Goal: Task Accomplishment & Management: Manage account settings

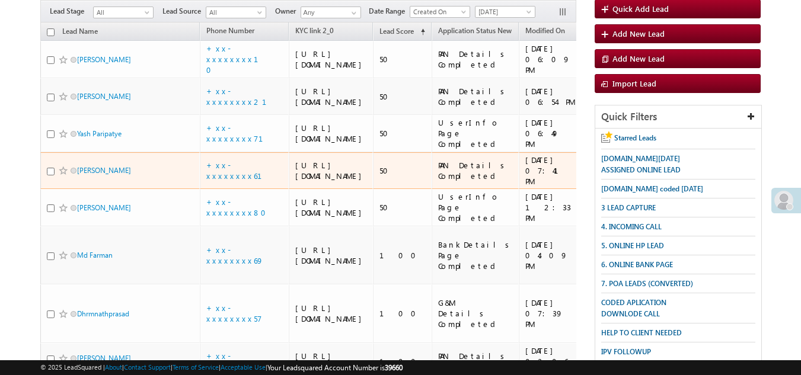
scroll to position [59, 0]
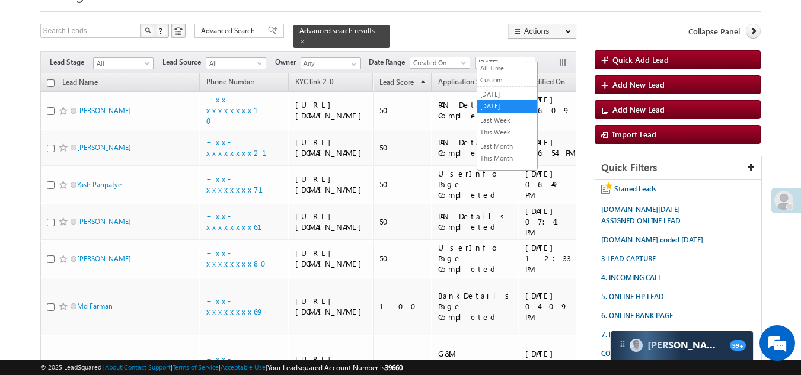
click at [501, 58] on span "[DATE]" at bounding box center [504, 63] width 56 height 11
click at [496, 94] on link "[DATE]" at bounding box center [507, 94] width 60 height 11
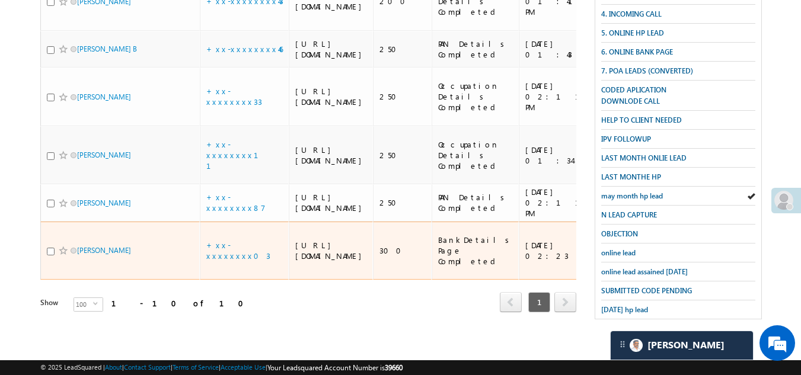
scroll to position [386, 0]
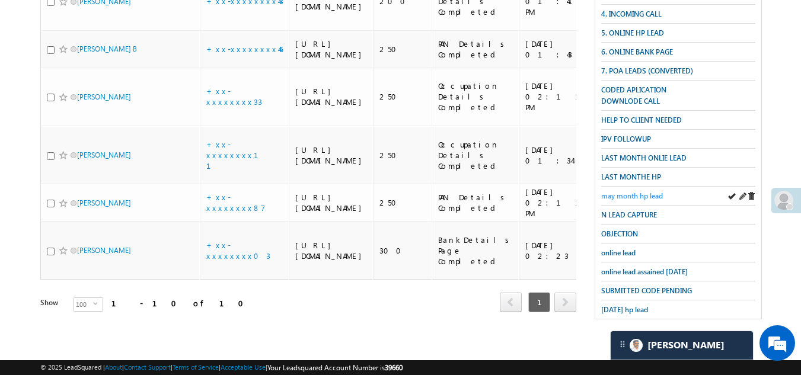
click at [643, 192] on span "may month hp lead" at bounding box center [632, 196] width 62 height 9
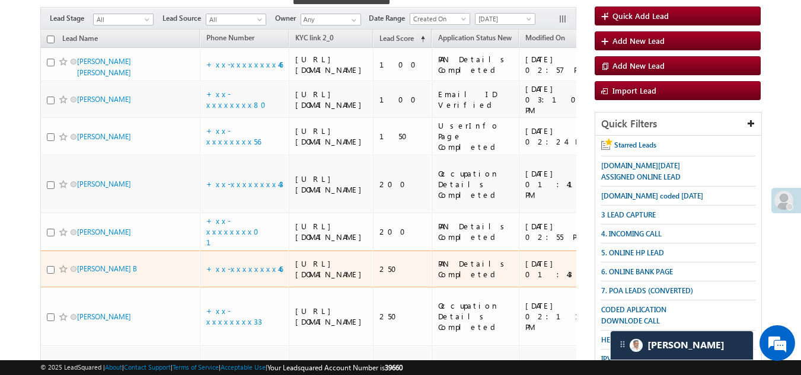
scroll to position [89, 0]
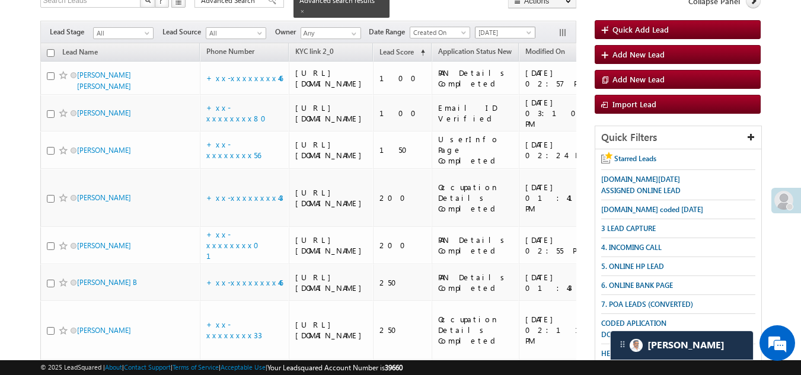
click at [503, 27] on span "[DATE]" at bounding box center [504, 32] width 56 height 11
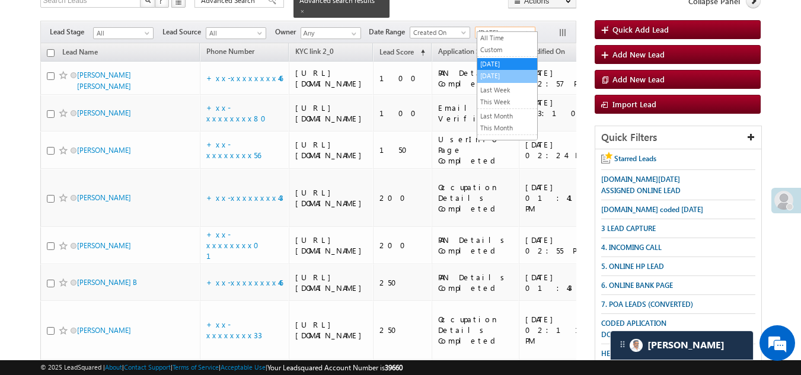
click at [493, 71] on link "[DATE]" at bounding box center [507, 76] width 60 height 11
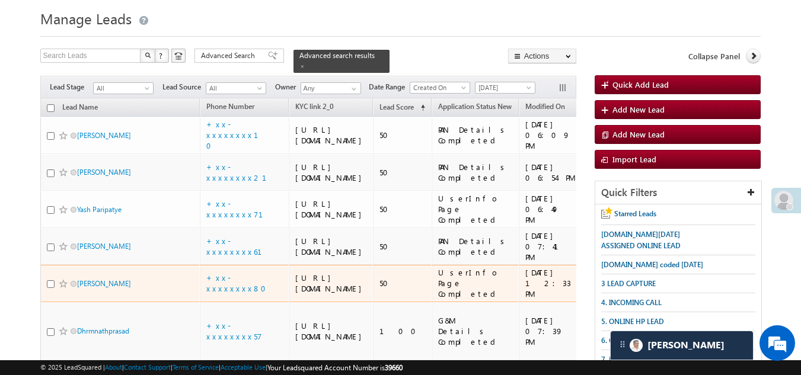
scroll to position [30, 0]
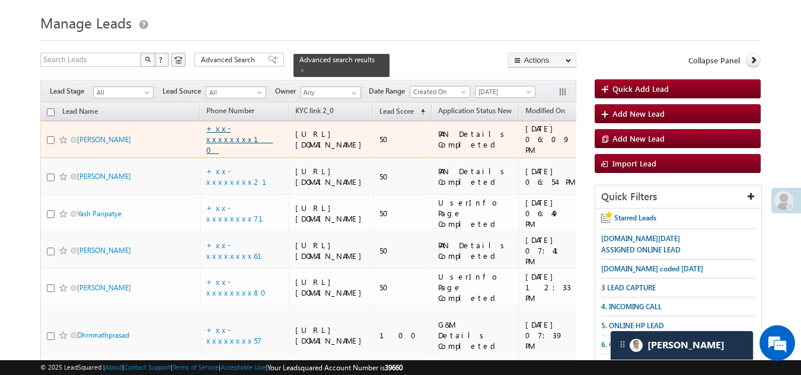
click at [223, 147] on link "+xx-xxxxxxxx10" at bounding box center [239, 138] width 66 height 31
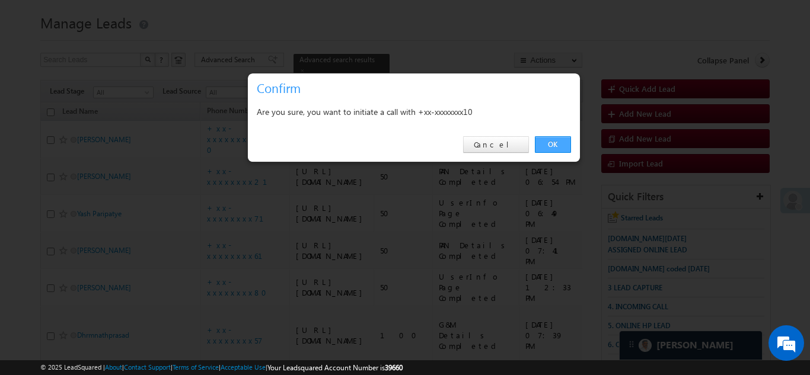
click at [550, 144] on link "OK" at bounding box center [553, 144] width 36 height 17
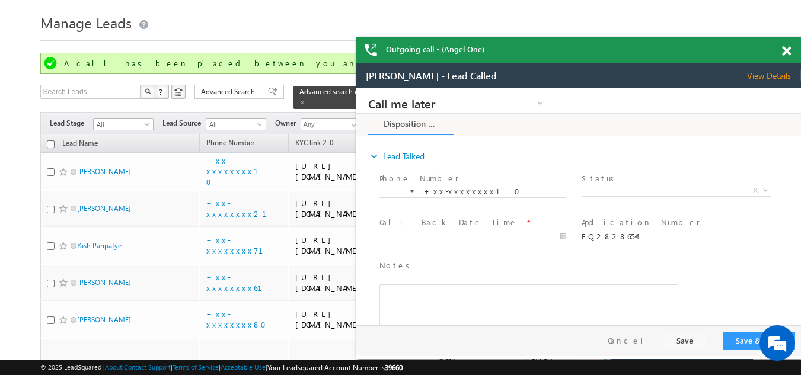
scroll to position [0, 0]
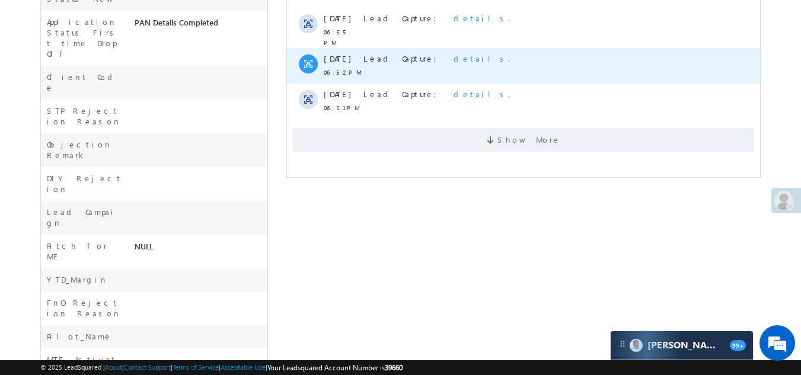
scroll to position [509, 0]
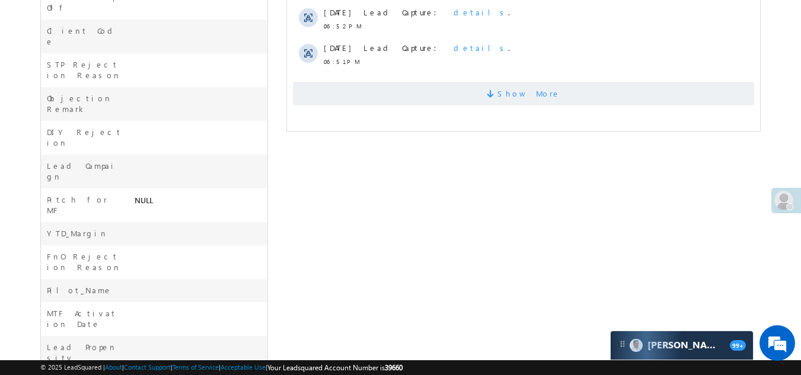
click at [397, 82] on span "Show More" at bounding box center [523, 94] width 461 height 24
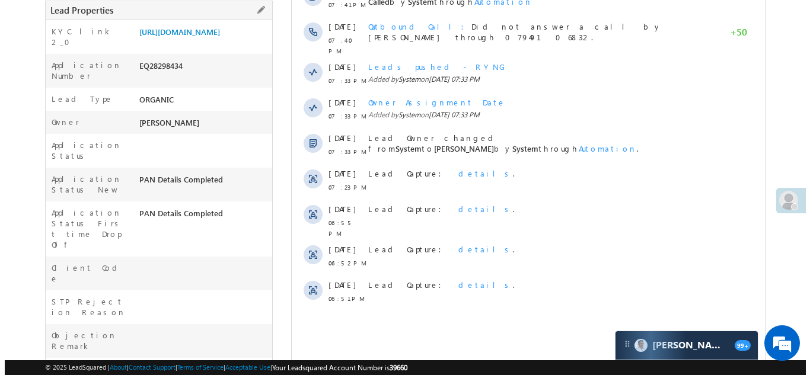
scroll to position [34, 0]
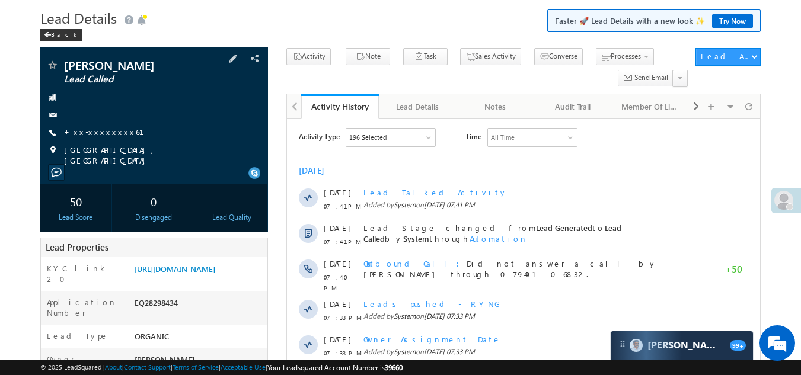
click at [100, 132] on link "+xx-xxxxxxxx61" at bounding box center [111, 132] width 94 height 10
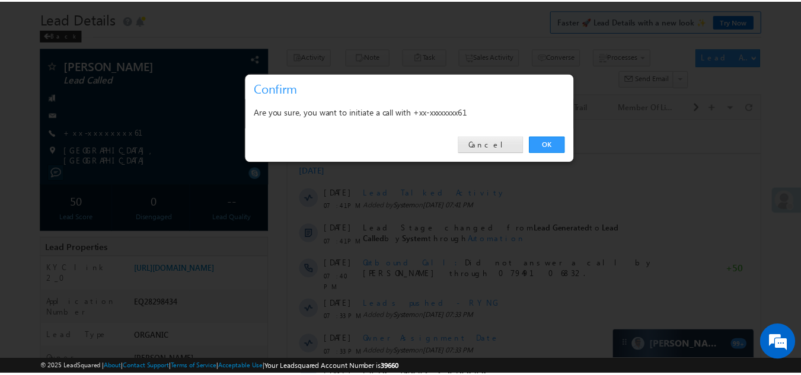
scroll to position [0, 0]
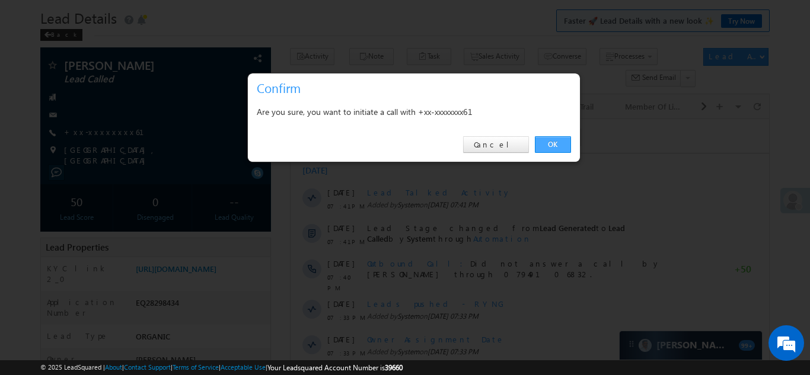
click at [549, 141] on link "OK" at bounding box center [553, 144] width 36 height 17
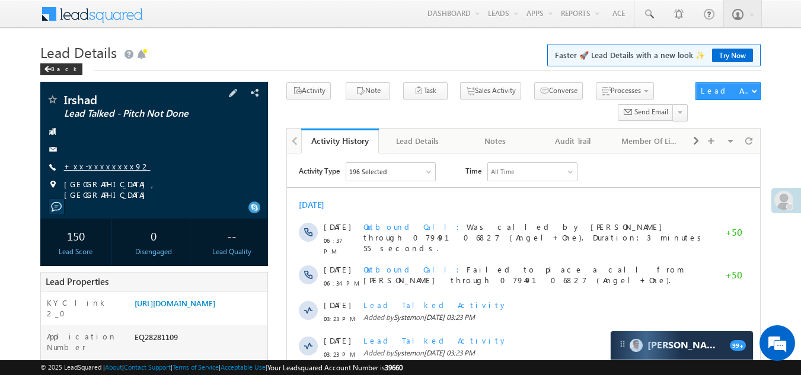
click at [85, 164] on link "+xx-xxxxxxxx92" at bounding box center [107, 166] width 87 height 10
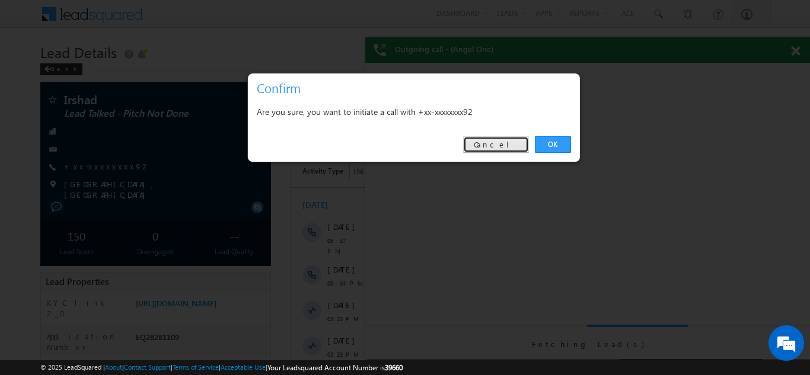
click at [509, 144] on link "Cancel" at bounding box center [496, 144] width 66 height 17
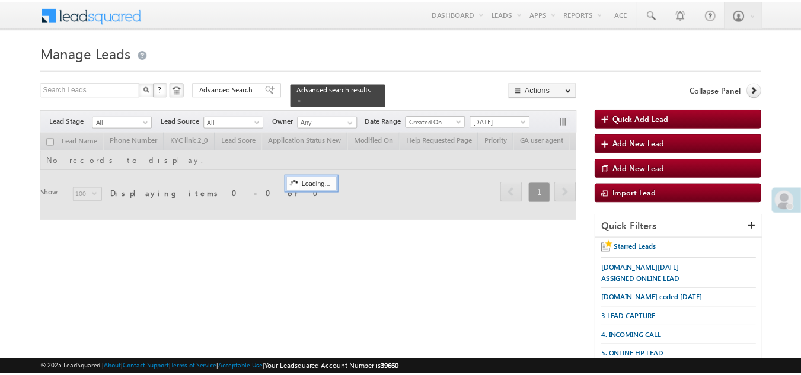
scroll to position [59, 0]
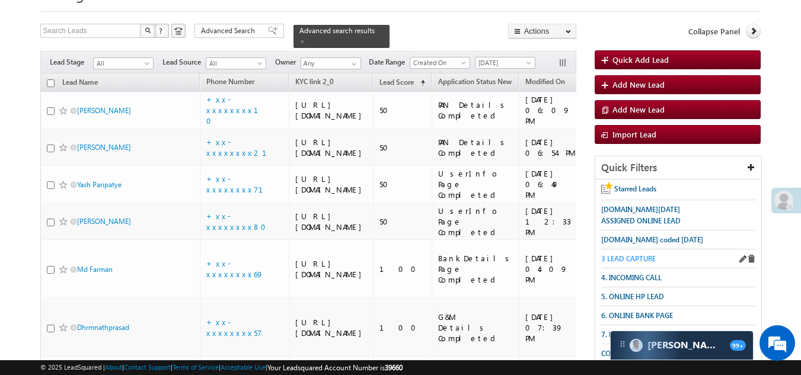
click at [639, 256] on span "3 LEAD CAPTURE" at bounding box center [628, 258] width 55 height 9
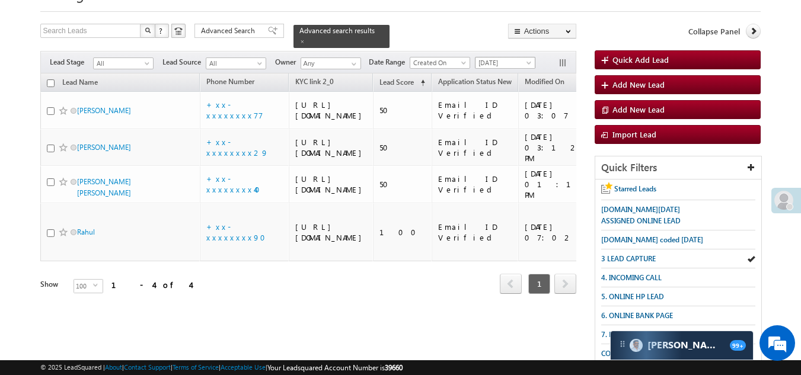
click at [495, 58] on span "[DATE]" at bounding box center [504, 63] width 56 height 11
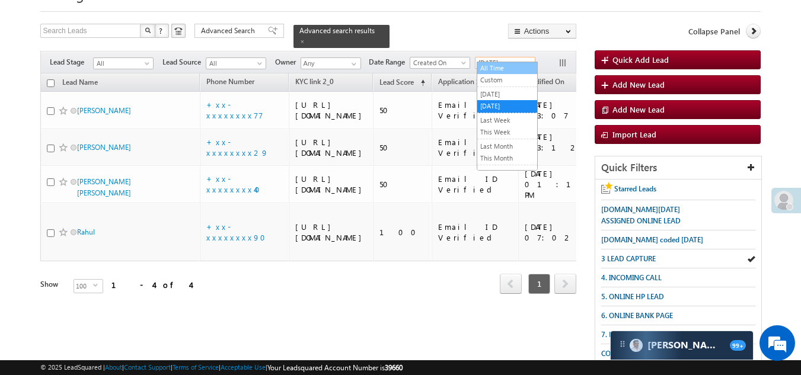
click at [497, 65] on link "All Time" at bounding box center [507, 68] width 60 height 11
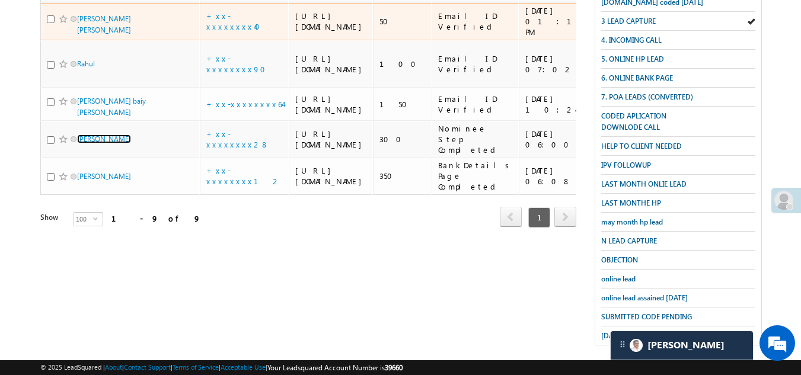
scroll to position [237, 0]
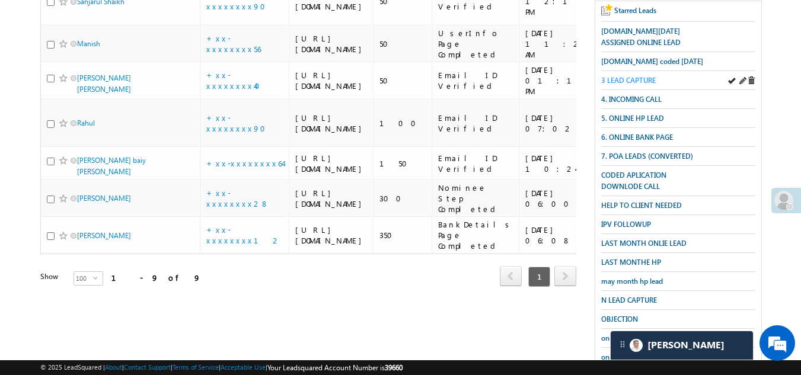
click at [615, 76] on span "3 LEAD CAPTURE" at bounding box center [628, 80] width 55 height 9
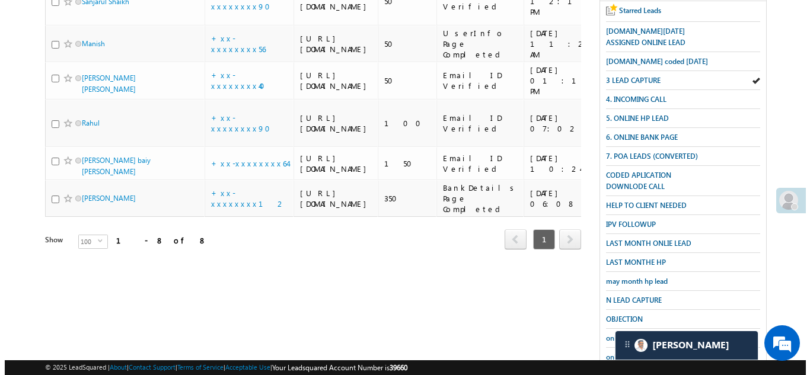
scroll to position [425, 0]
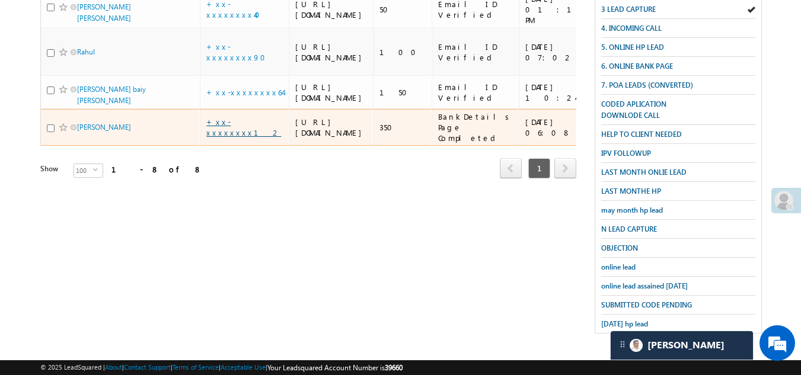
click at [235, 138] on link "+xx-xxxxxxxx12" at bounding box center [243, 127] width 75 height 21
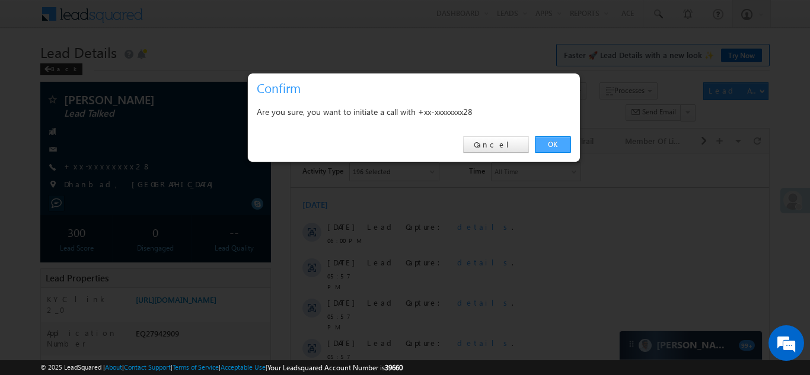
click at [556, 141] on link "OK" at bounding box center [553, 144] width 36 height 17
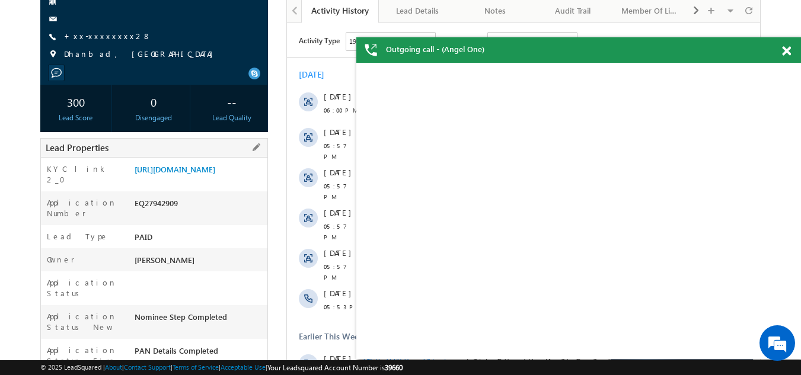
scroll to position [151, 0]
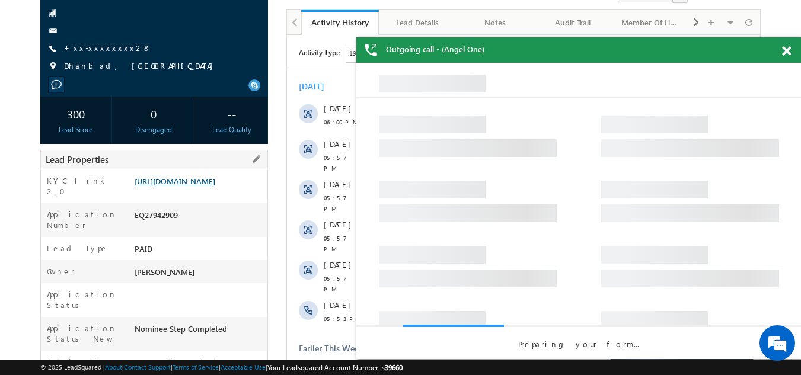
click at [184, 186] on link "[URL][DOMAIN_NAME]" at bounding box center [175, 181] width 81 height 10
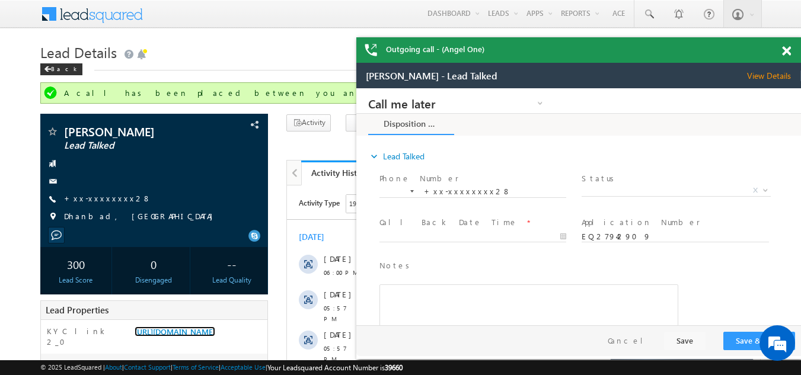
scroll to position [0, 0]
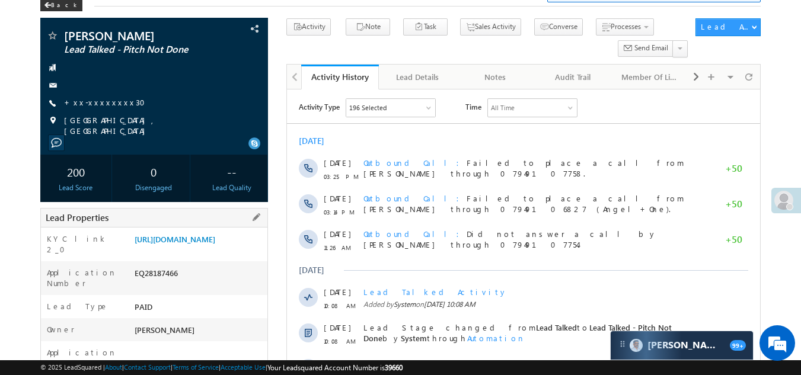
scroll to position [59, 0]
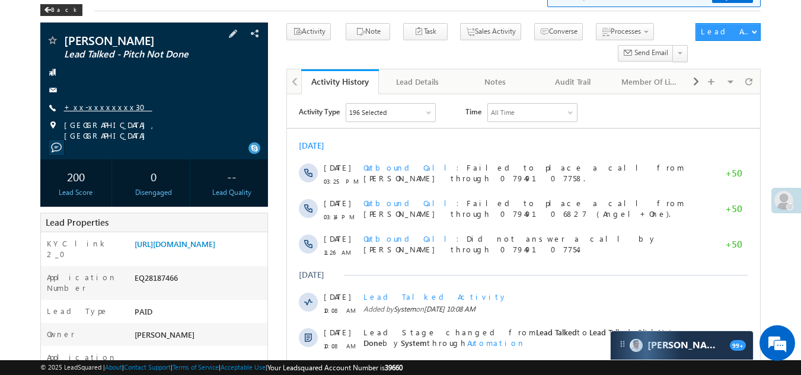
click at [89, 108] on link "+xx-xxxxxxxx30" at bounding box center [108, 107] width 88 height 10
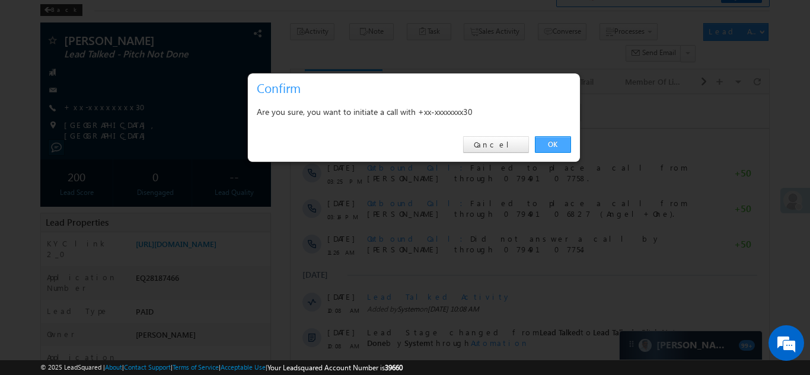
click at [554, 139] on link "OK" at bounding box center [553, 144] width 36 height 17
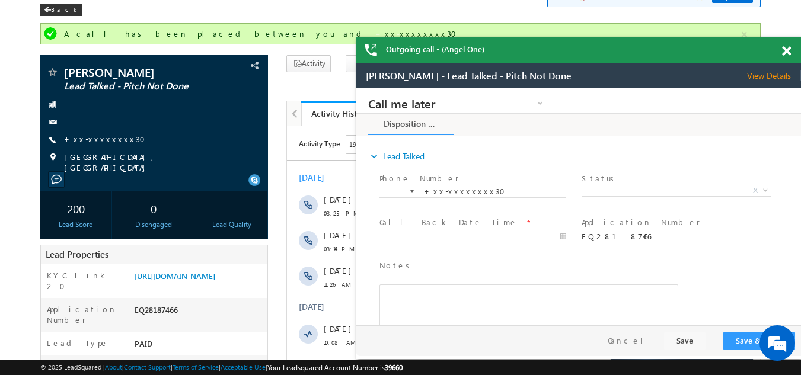
scroll to position [0, 0]
click at [787, 53] on span at bounding box center [786, 51] width 9 height 10
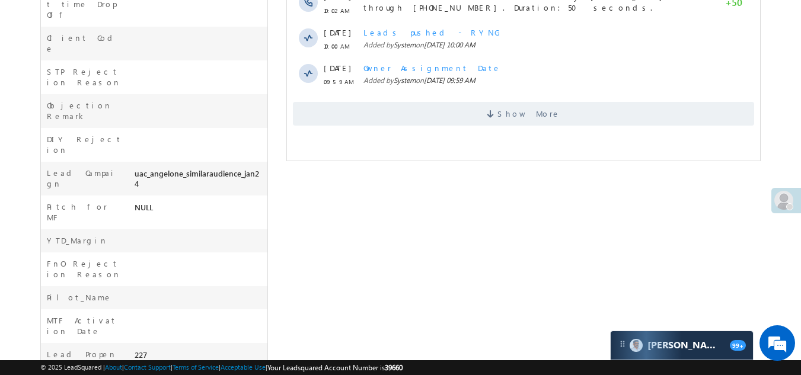
scroll to position [415, 0]
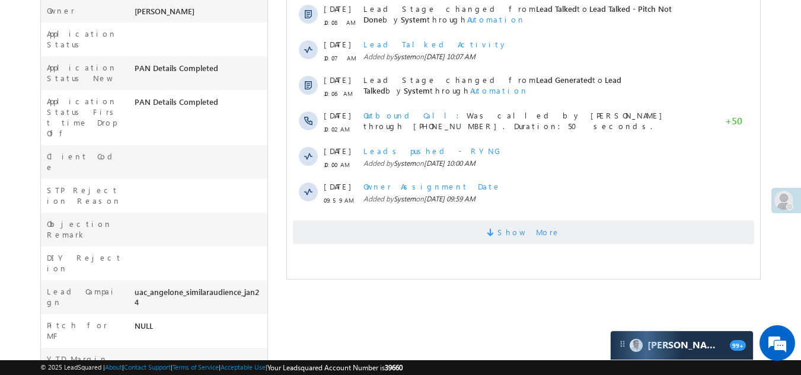
click at [370, 230] on span "Show More" at bounding box center [523, 233] width 461 height 24
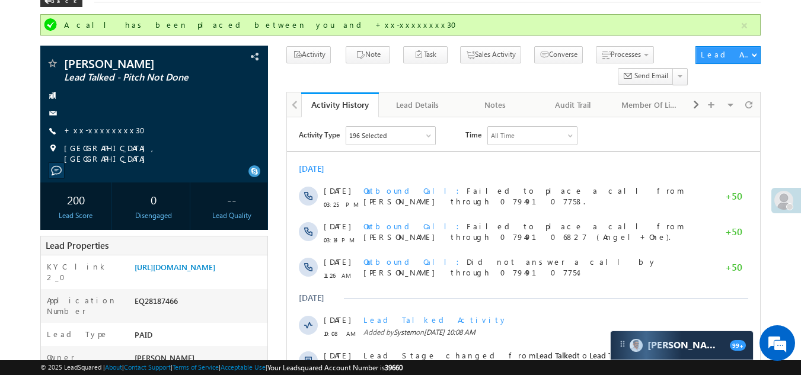
scroll to position [59, 0]
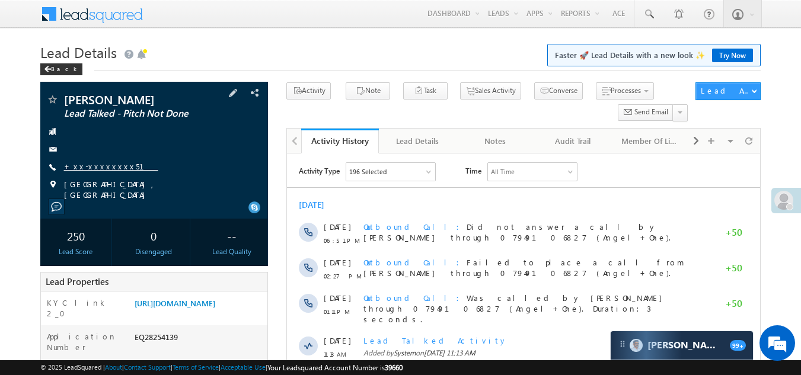
click at [91, 164] on link "+xx-xxxxxxxx51" at bounding box center [111, 166] width 94 height 10
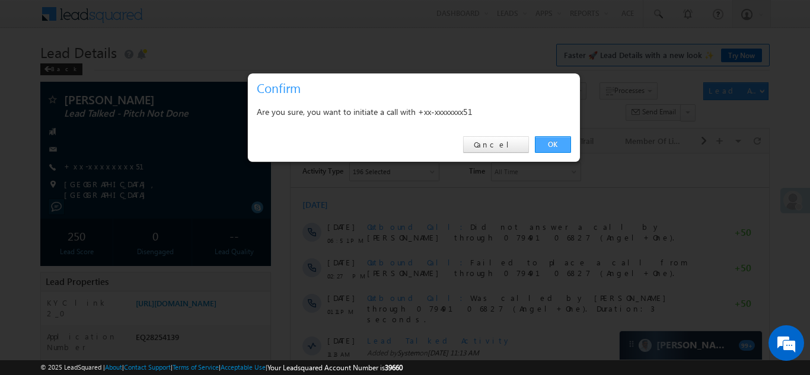
click at [547, 141] on link "OK" at bounding box center [553, 144] width 36 height 17
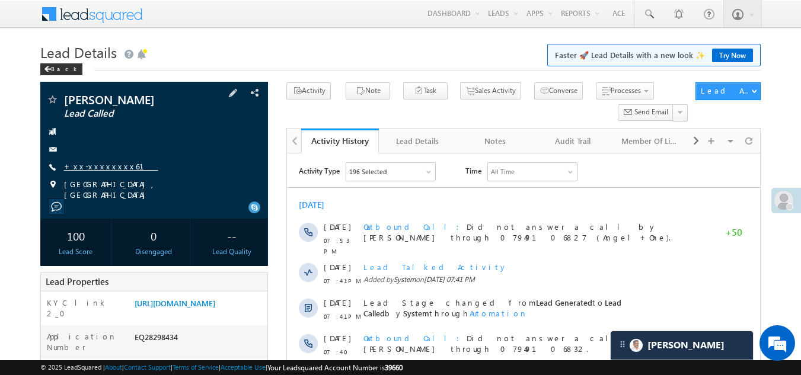
click at [91, 164] on link "+xx-xxxxxxxx61" at bounding box center [111, 166] width 94 height 10
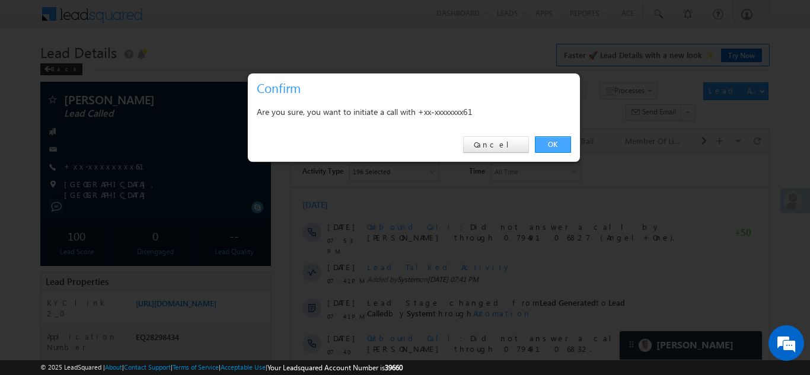
click at [559, 140] on link "OK" at bounding box center [553, 144] width 36 height 17
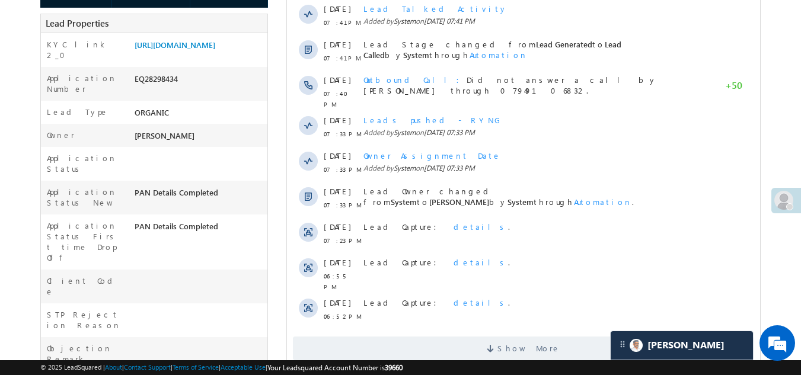
scroll to position [297, 0]
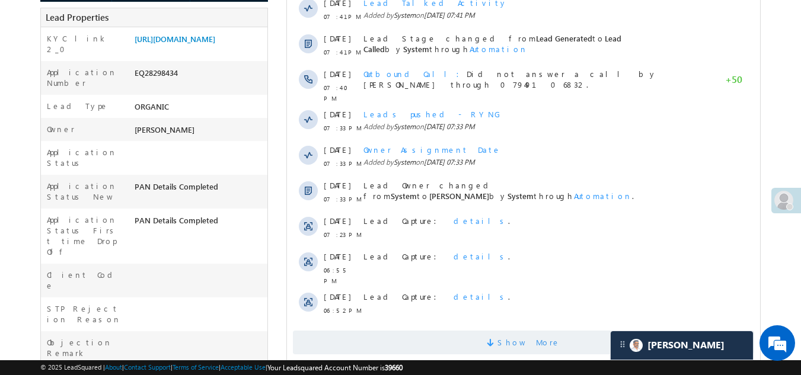
click at [425, 331] on span "Show More" at bounding box center [523, 343] width 461 height 24
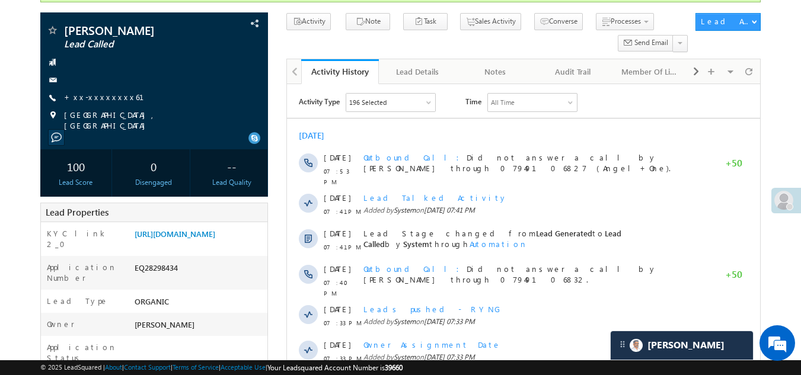
scroll to position [0, 0]
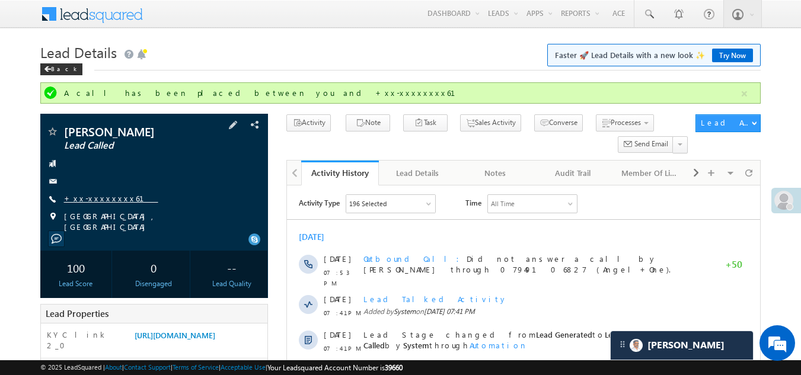
click at [96, 198] on link "+xx-xxxxxxxx61" at bounding box center [111, 198] width 94 height 10
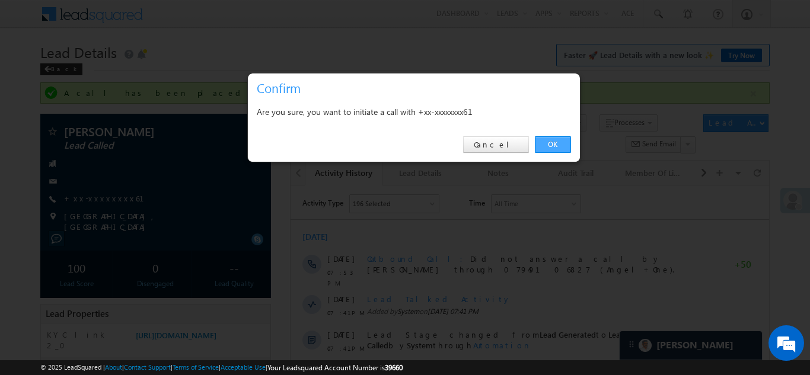
click at [547, 142] on link "OK" at bounding box center [553, 144] width 36 height 17
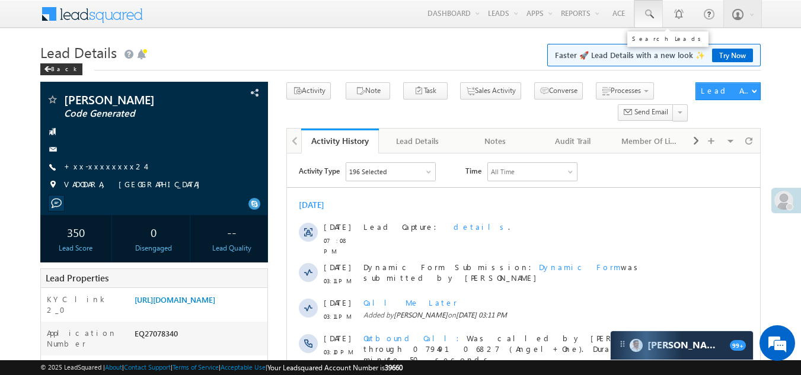
click at [646, 13] on span at bounding box center [649, 14] width 12 height 12
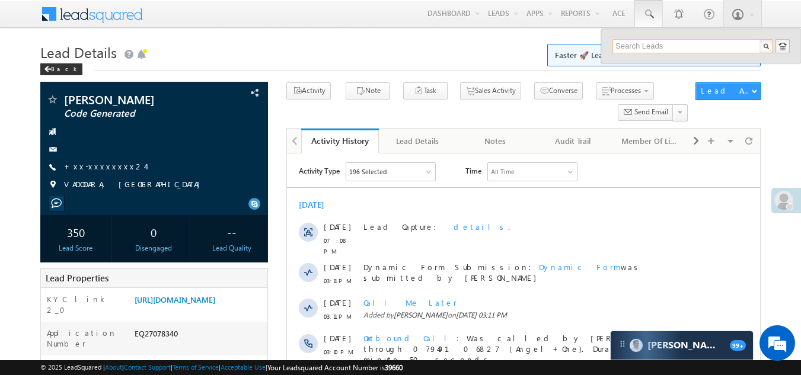
paste input "EQ27903578"
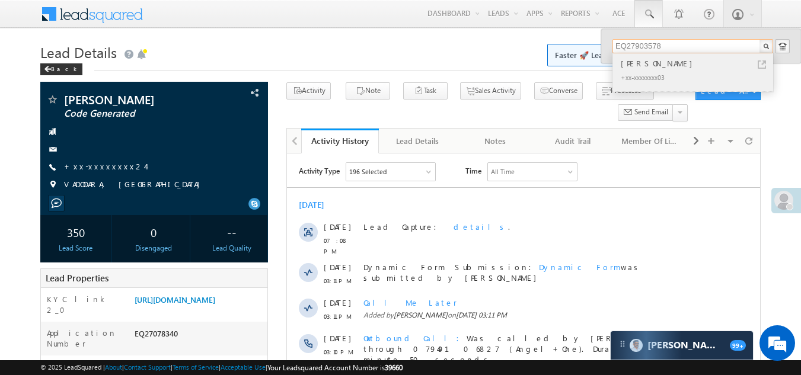
type input "EQ27903578"
click at [643, 67] on div "[PERSON_NAME]" at bounding box center [698, 63] width 159 height 13
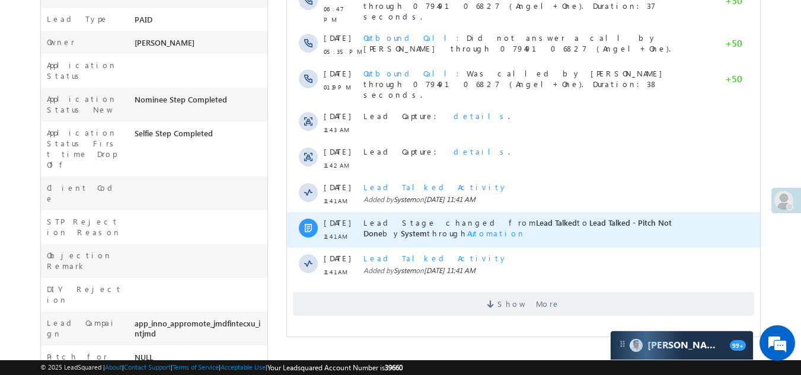
scroll to position [357, 0]
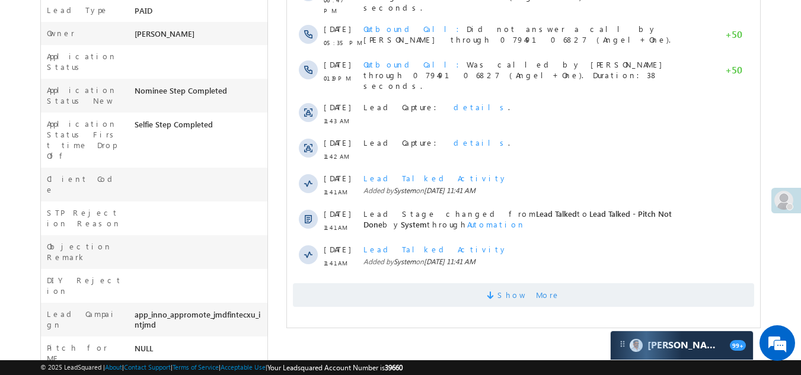
click at [364, 284] on span "Show More" at bounding box center [523, 296] width 461 height 24
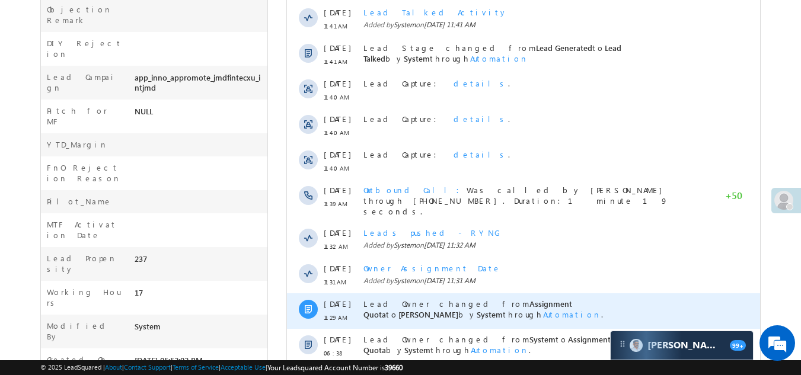
scroll to position [680, 0]
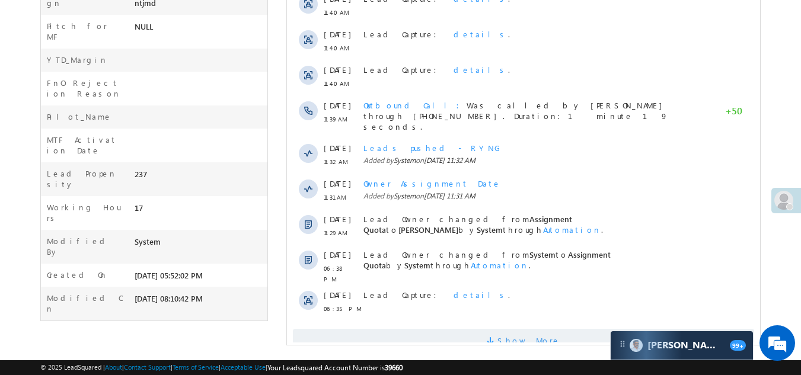
click at [396, 329] on span "Show More" at bounding box center [523, 341] width 461 height 24
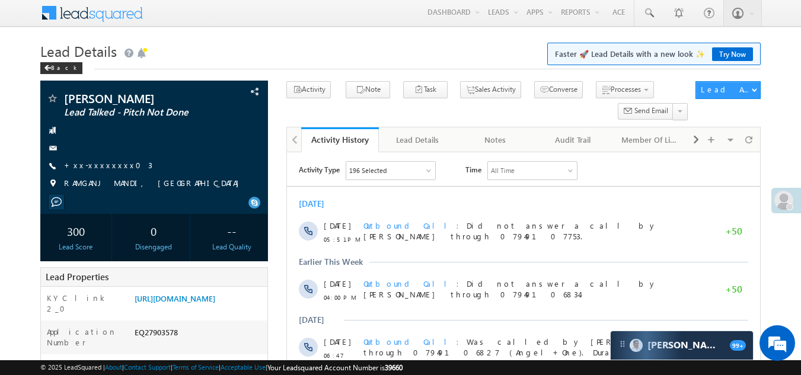
scroll to position [0, 0]
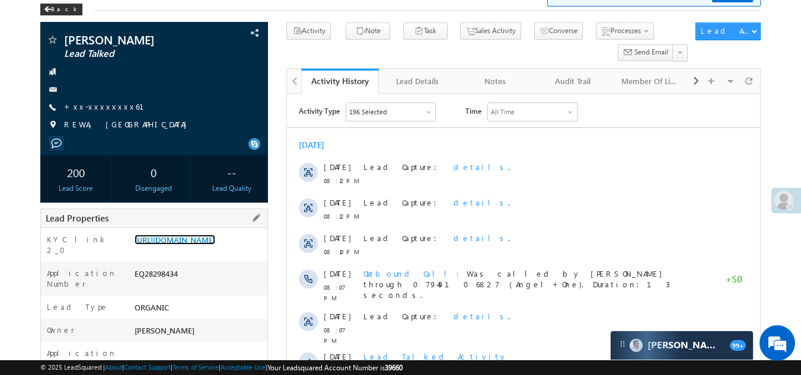
scroll to position [59, 0]
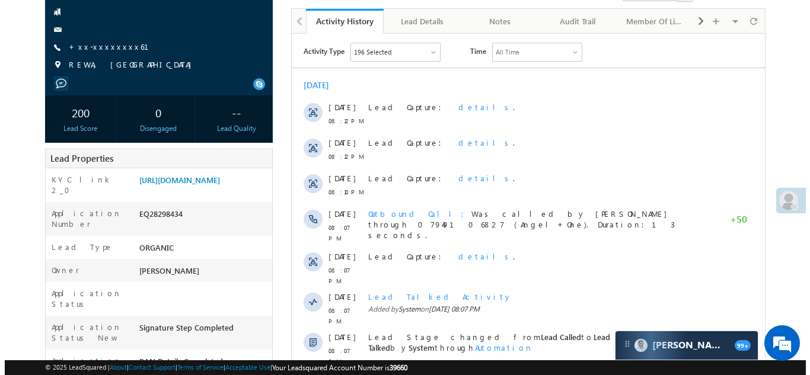
scroll to position [1, 0]
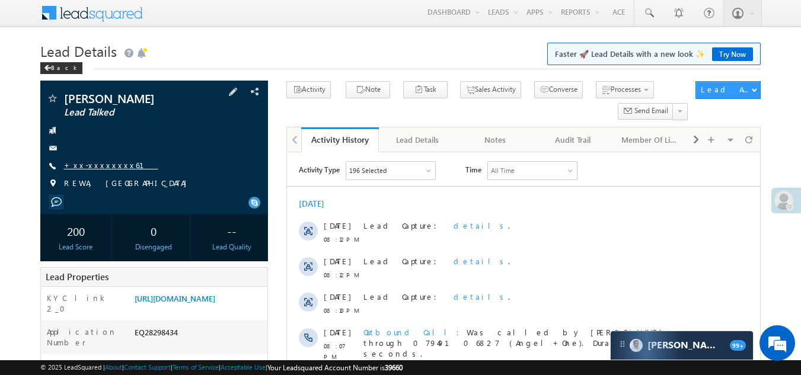
click at [90, 163] on link "+xx-xxxxxxxx61" at bounding box center [111, 165] width 94 height 10
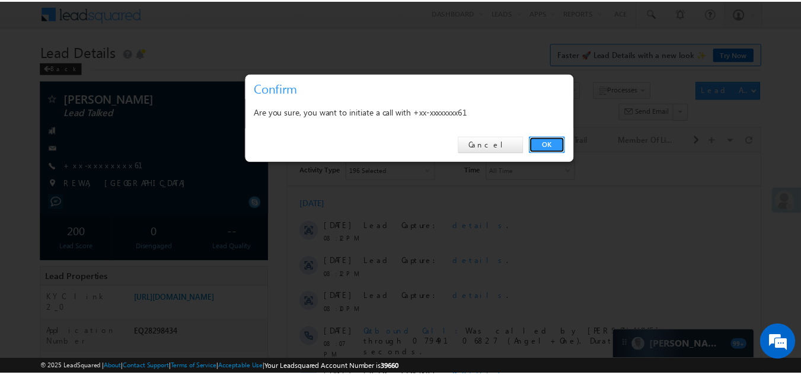
scroll to position [0, 0]
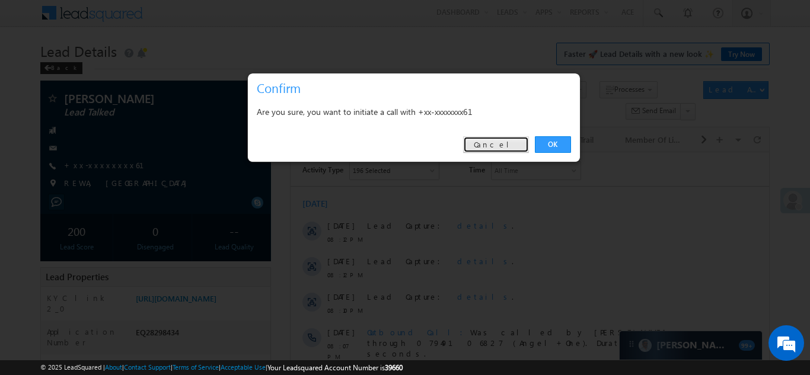
click at [507, 142] on link "Cancel" at bounding box center [496, 144] width 66 height 17
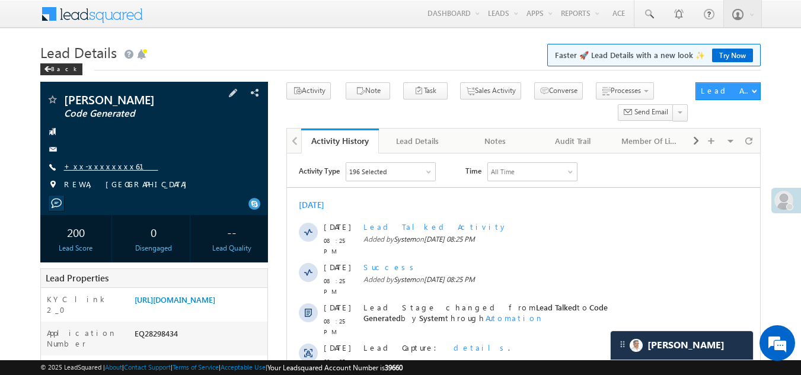
click at [100, 167] on link "+xx-xxxxxxxx61" at bounding box center [111, 166] width 94 height 10
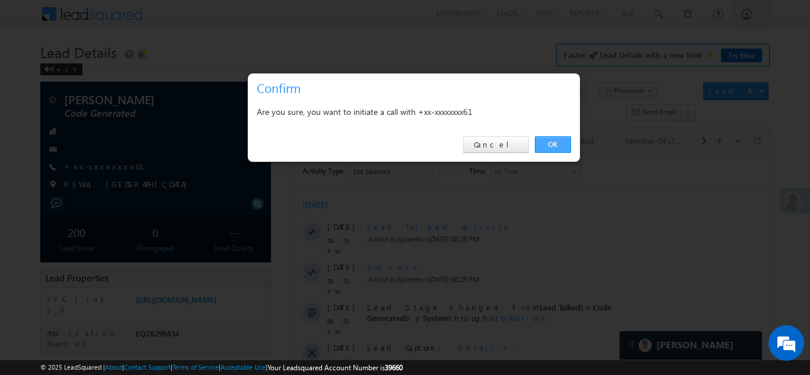
click at [549, 145] on link "OK" at bounding box center [553, 144] width 36 height 17
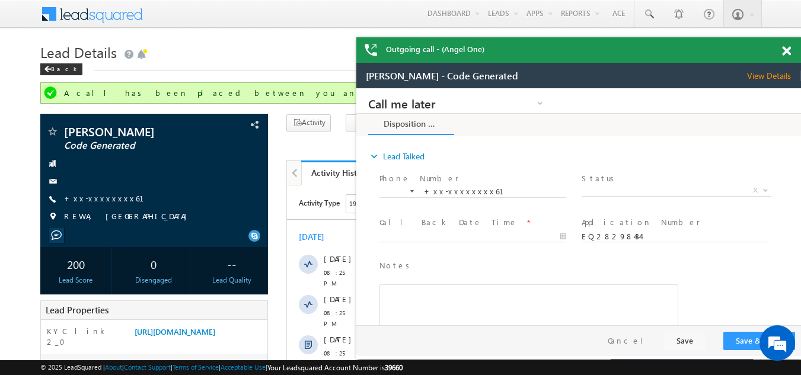
click at [787, 52] on span at bounding box center [786, 51] width 9 height 10
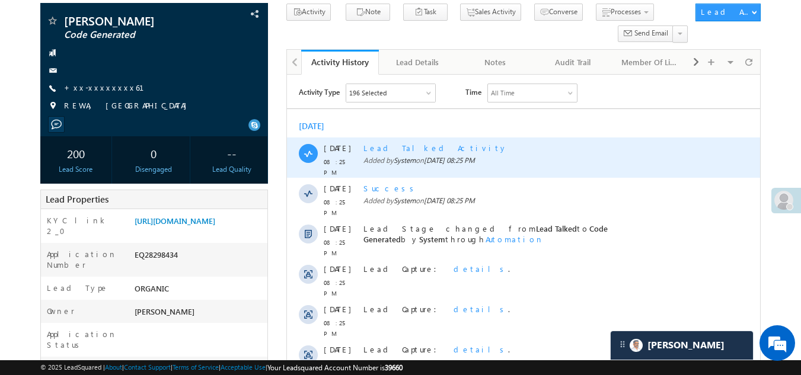
scroll to position [297, 0]
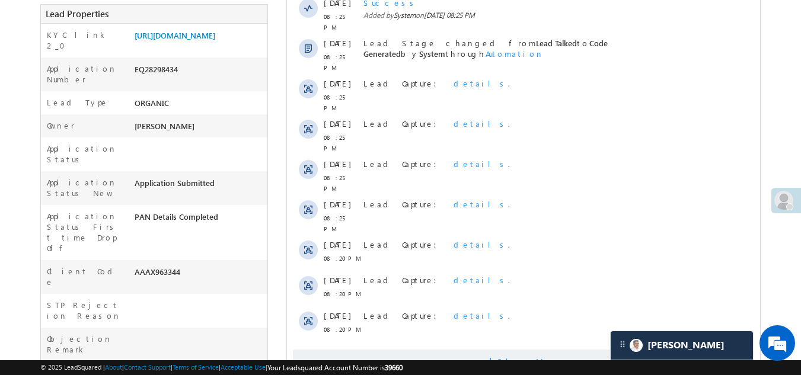
click at [428, 350] on span "Show More" at bounding box center [523, 362] width 461 height 24
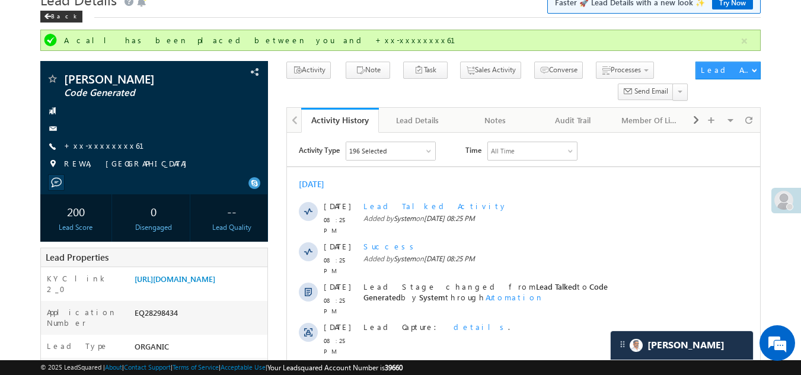
scroll to position [0, 0]
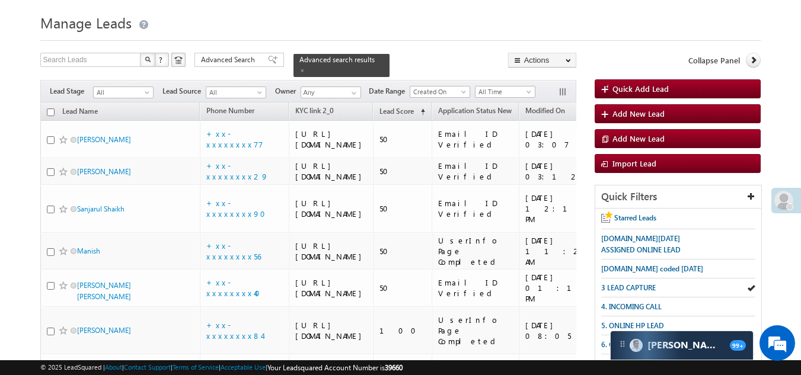
scroll to position [30, 0]
click at [639, 284] on span "3 LEAD CAPTURE" at bounding box center [628, 288] width 55 height 9
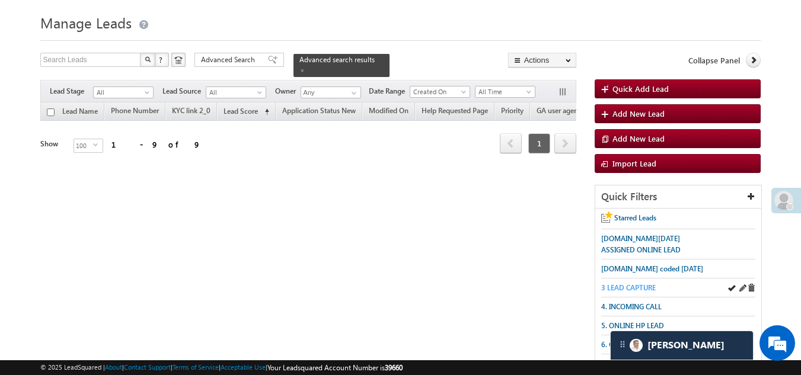
click at [629, 288] on span "3 LEAD CAPTURE" at bounding box center [628, 288] width 55 height 9
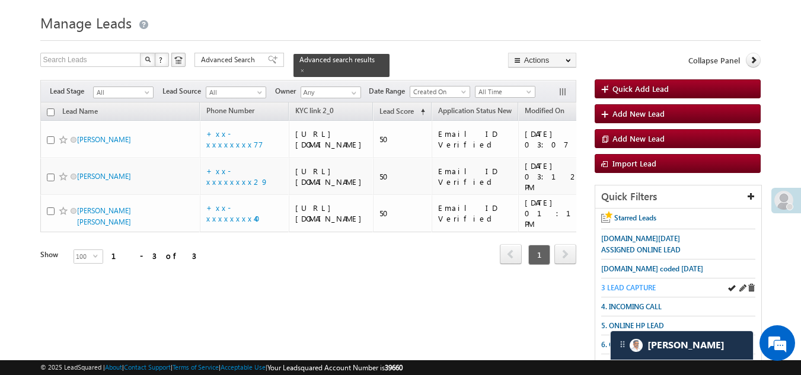
click at [639, 284] on span "3 LEAD CAPTURE" at bounding box center [628, 288] width 55 height 9
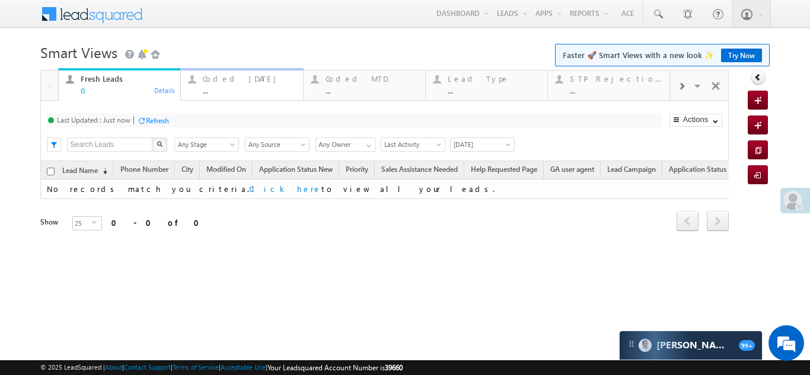
click at [221, 77] on div "Coded Today" at bounding box center [249, 78] width 93 height 9
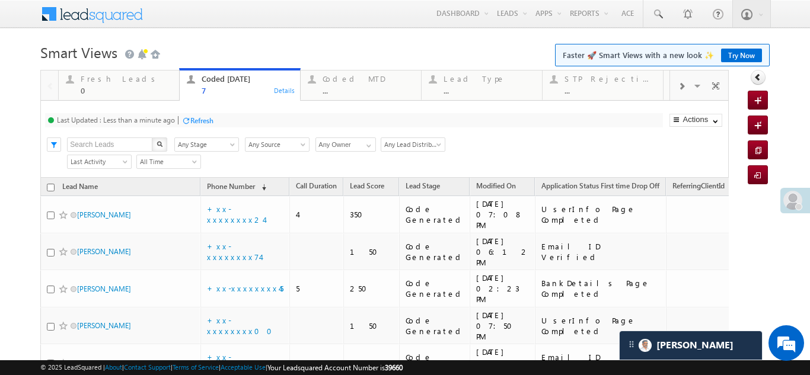
click at [202, 120] on div "Refresh" at bounding box center [201, 120] width 23 height 9
click at [199, 116] on div "Refresh" at bounding box center [201, 120] width 23 height 9
click at [157, 116] on div "Refresh" at bounding box center [157, 120] width 23 height 9
click at [354, 82] on div "Coded MTD" at bounding box center [368, 78] width 91 height 9
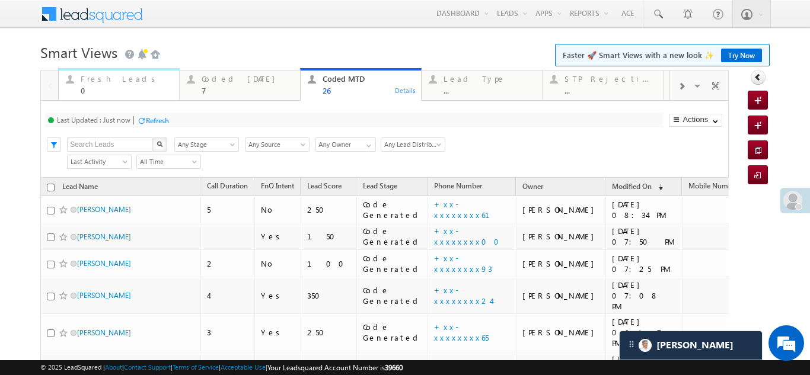
click at [91, 82] on div "Fresh Leads" at bounding box center [126, 78] width 91 height 9
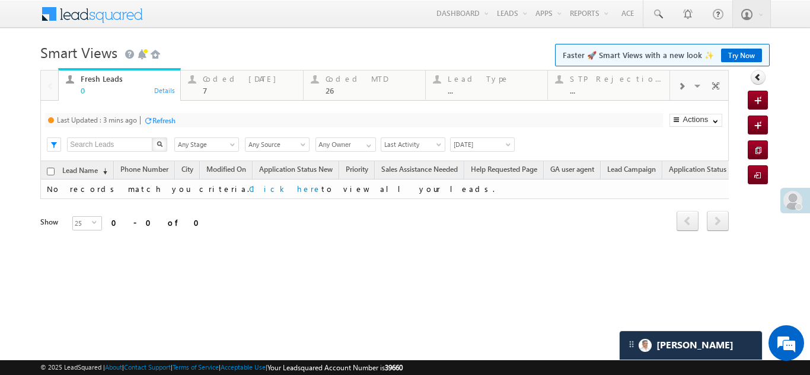
click at [164, 120] on div "Refresh" at bounding box center [163, 120] width 23 height 9
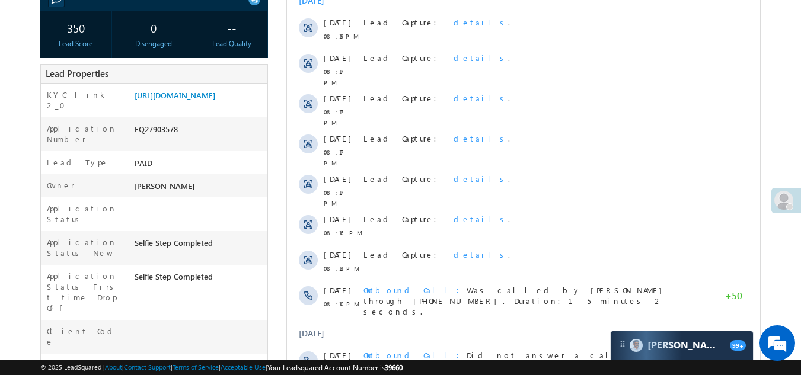
scroll to position [119, 0]
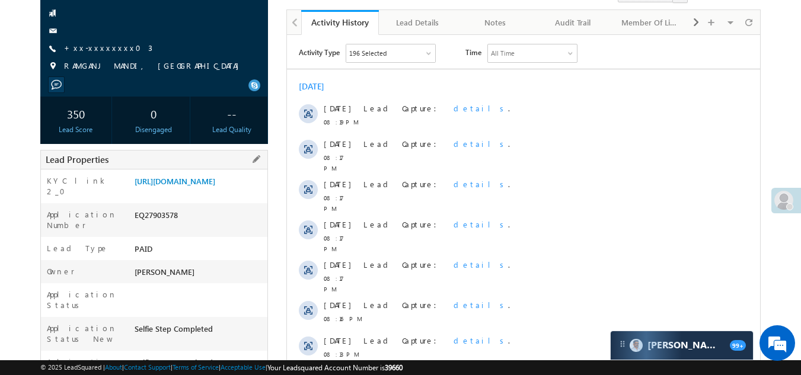
drag, startPoint x: 135, startPoint y: 233, endPoint x: 199, endPoint y: 233, distance: 64.1
click at [199, 226] on div "EQ27903578" at bounding box center [200, 217] width 136 height 17
copy div "EQ27903578"
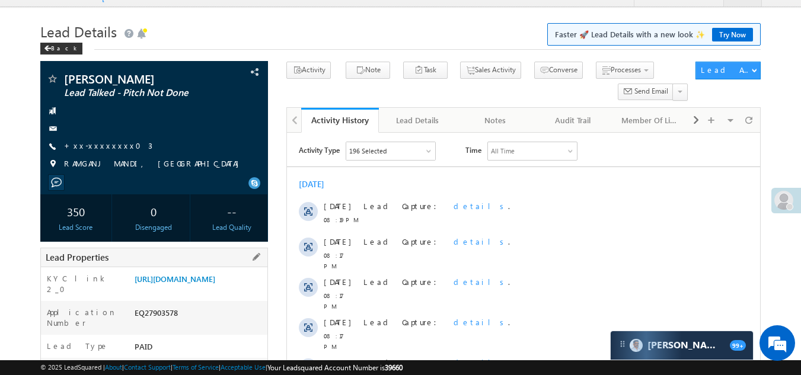
scroll to position [0, 0]
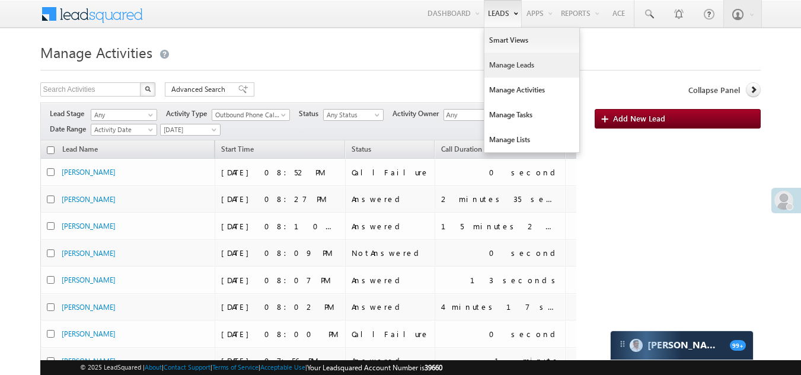
click at [508, 60] on link "Manage Leads" at bounding box center [532, 65] width 95 height 25
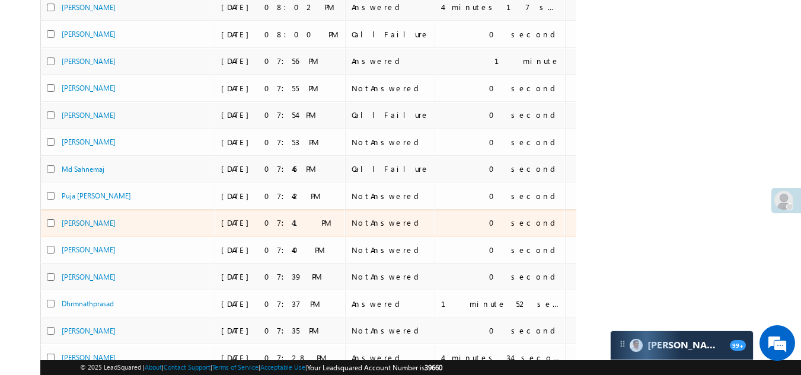
scroll to position [297, 0]
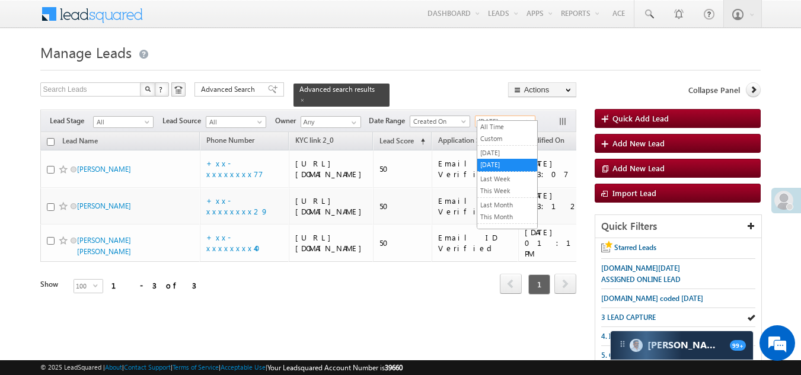
click at [505, 116] on span "[DATE]" at bounding box center [504, 121] width 56 height 11
click at [498, 129] on link "All Time" at bounding box center [507, 127] width 60 height 11
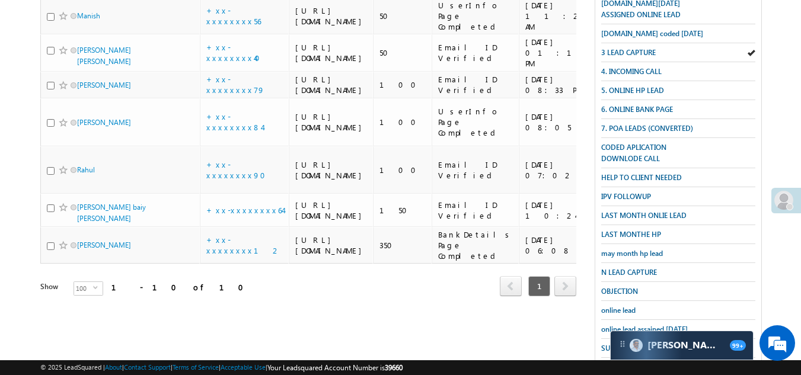
scroll to position [89, 0]
